Goal: Find contact information: Find contact information

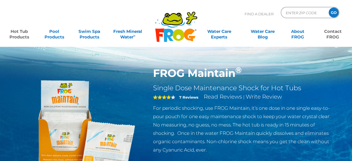
click at [333, 30] on link "Contact FROG" at bounding box center [333, 31] width 27 height 11
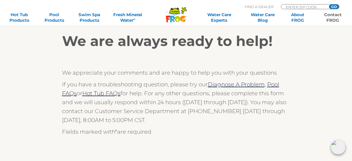
scroll to position [139, 0]
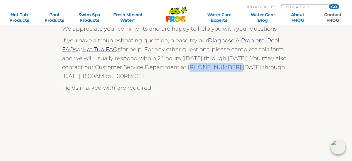
drag, startPoint x: 228, startPoint y: 67, endPoint x: 188, endPoint y: 68, distance: 39.6
click at [188, 68] on p "If you have a troubleshooting question, please try our Diagnose A Problem, Pool…" at bounding box center [176, 58] width 228 height 45
copy p "[PHONE_NUMBER]"
